Goal: Contribute content: Contribute content

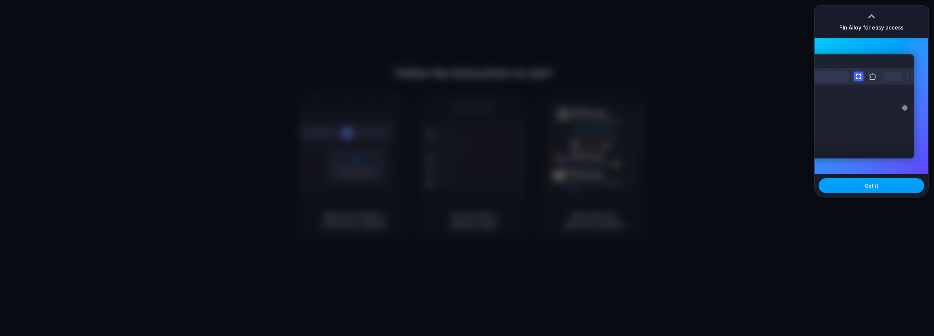
click at [882, 182] on button "Got it" at bounding box center [872, 185] width 106 height 15
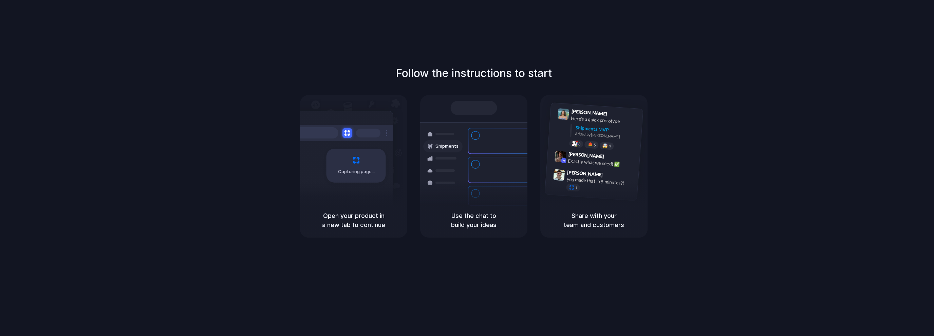
click at [348, 155] on div "Capturing page" at bounding box center [355, 166] width 59 height 34
drag, startPoint x: 452, startPoint y: 151, endPoint x: 474, endPoint y: 152, distance: 21.7
click at [453, 152] on div "Shipments" at bounding box center [442, 146] width 31 height 12
click at [531, 152] on div "Capturing page Open your product in a new tab to continue Ready Shipments Conta…" at bounding box center [474, 166] width 348 height 143
click at [625, 147] on div "8 5 🤯 3" at bounding box center [603, 145] width 68 height 12
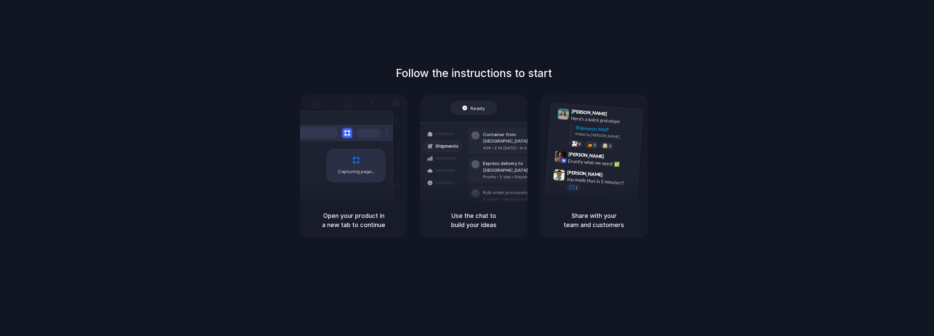
drag, startPoint x: 786, startPoint y: 36, endPoint x: 745, endPoint y: 3, distance: 52.2
click at [785, 36] on div "Follow the instructions to start Capturing page Open your product in a new tab …" at bounding box center [474, 175] width 948 height 350
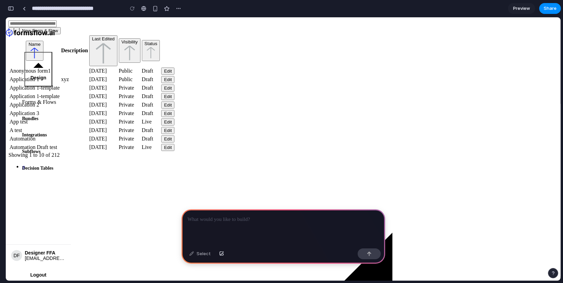
click at [262, 221] on p at bounding box center [283, 220] width 191 height 8
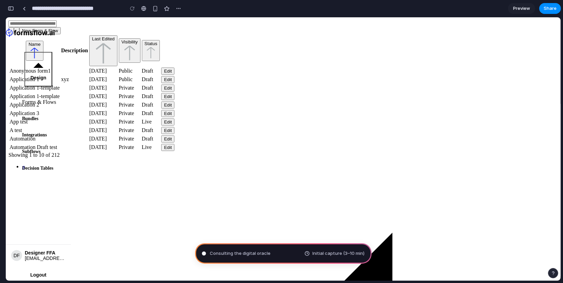
type input "**********"
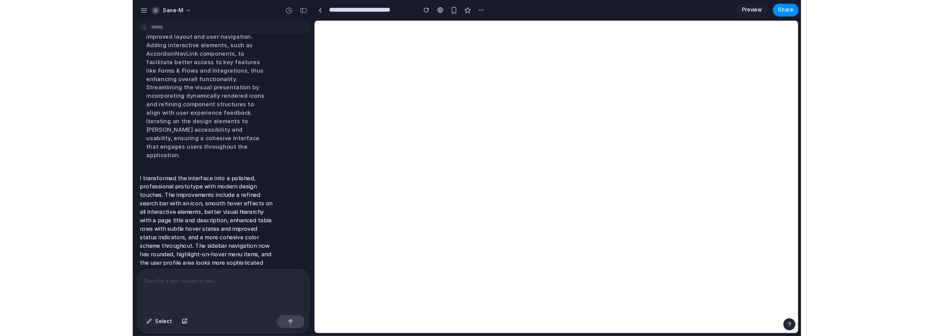
scroll to position [19, 0]
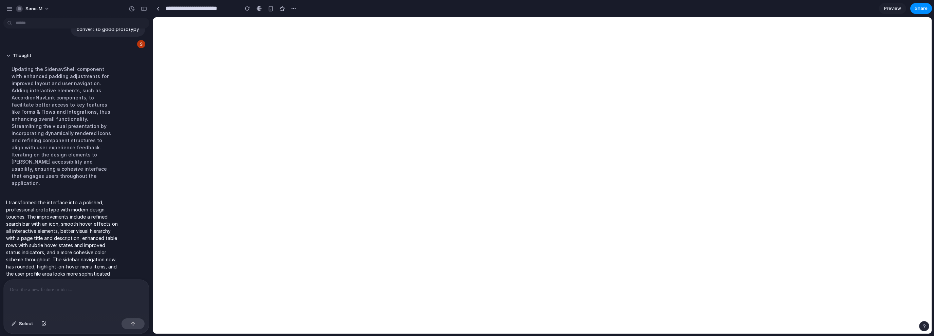
click at [563, 7] on span "Preview" at bounding box center [892, 8] width 17 height 7
